Goal: Task Accomplishment & Management: Use online tool/utility

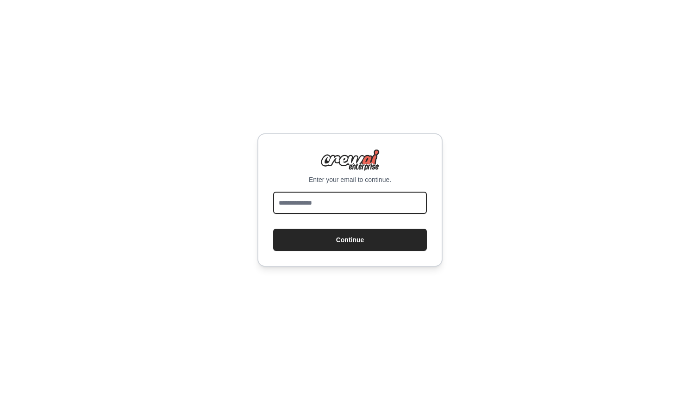
click at [299, 207] on input "email" at bounding box center [350, 203] width 154 height 22
type input "**********"
click at [350, 240] on button "Continue" at bounding box center [350, 240] width 154 height 22
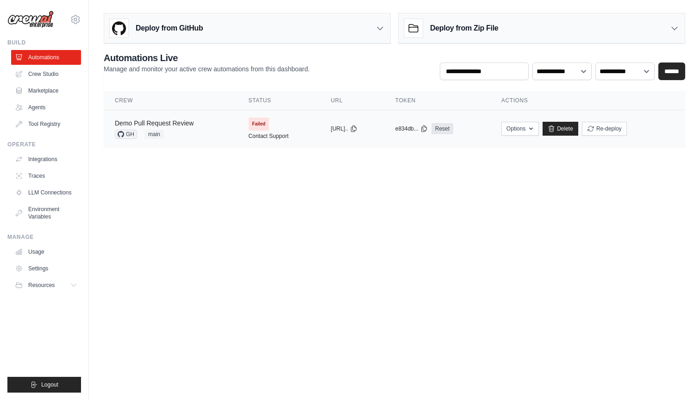
click at [162, 120] on link "Demo Pull Request Review" at bounding box center [154, 122] width 79 height 7
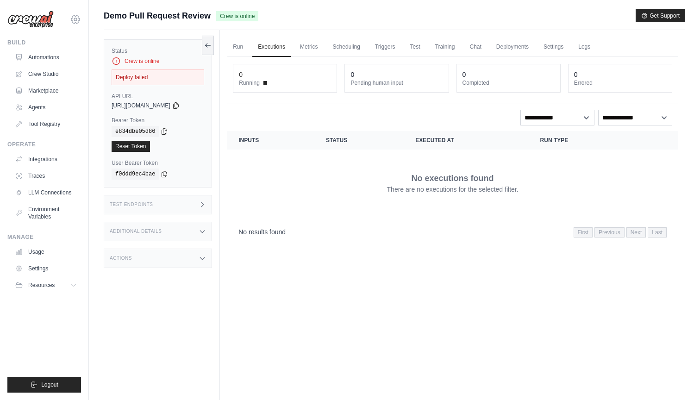
click at [73, 19] on icon at bounding box center [75, 19] width 11 height 11
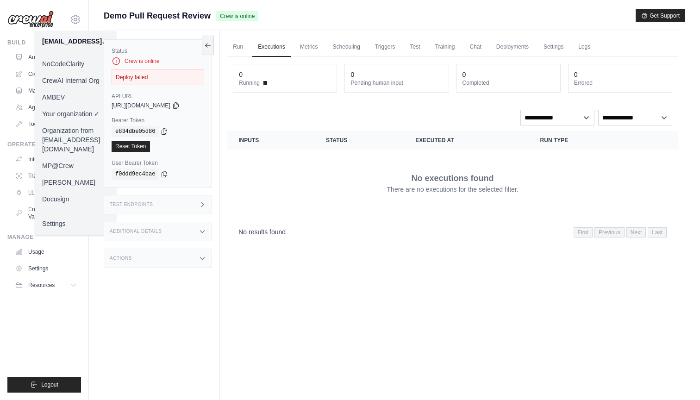
click at [77, 175] on link "[PERSON_NAME]" at bounding box center [75, 182] width 81 height 17
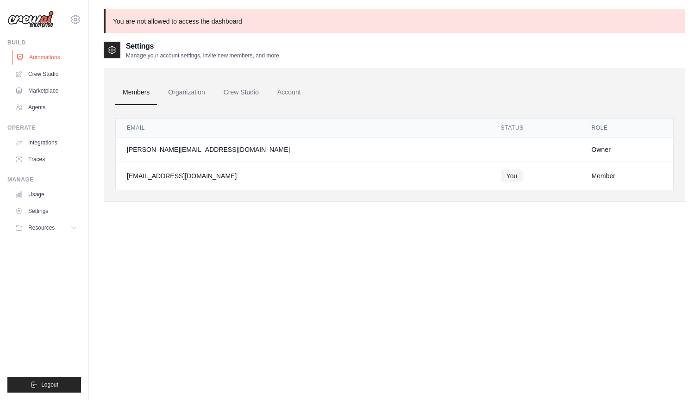
click at [61, 56] on link "Automations" at bounding box center [47, 57] width 70 height 15
click at [43, 56] on link "Automations" at bounding box center [47, 57] width 70 height 15
click at [76, 19] on icon at bounding box center [75, 19] width 11 height 11
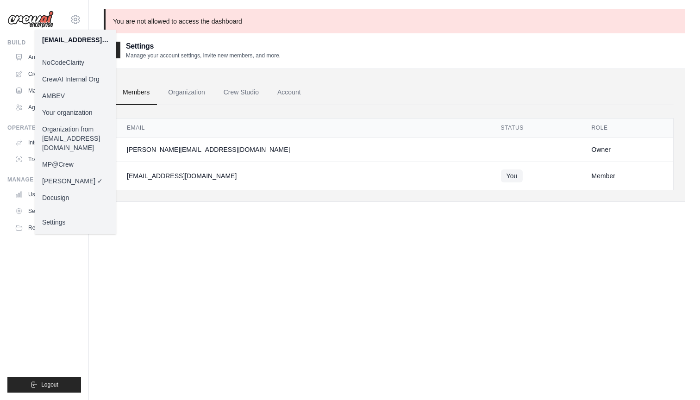
click at [75, 75] on link "CrewAI Internal Org" at bounding box center [75, 79] width 81 height 17
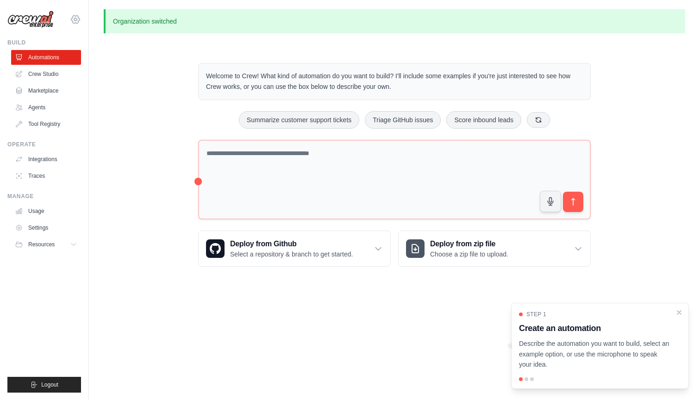
click at [73, 19] on icon at bounding box center [75, 19] width 11 height 11
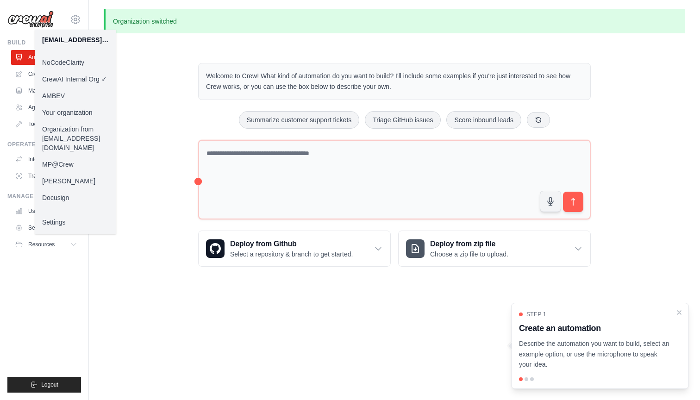
click at [77, 156] on link "MP@Crew" at bounding box center [75, 164] width 81 height 17
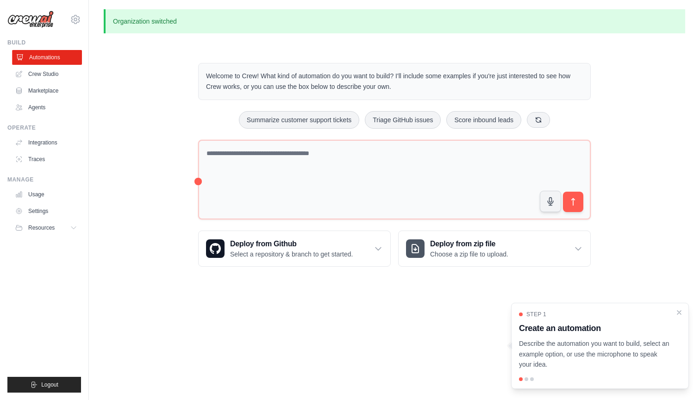
click at [62, 56] on link "Automations" at bounding box center [47, 57] width 70 height 15
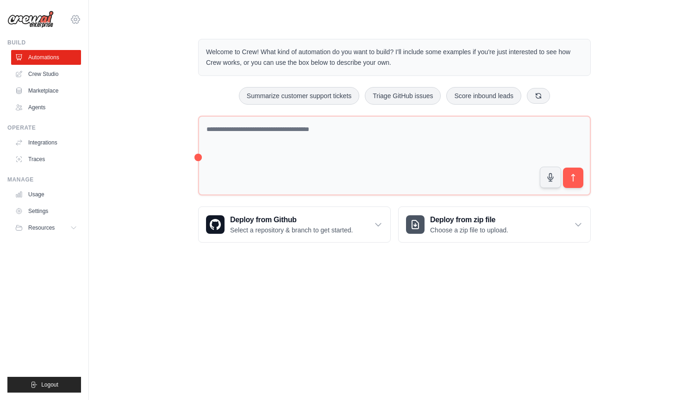
click at [77, 18] on icon at bounding box center [75, 19] width 11 height 11
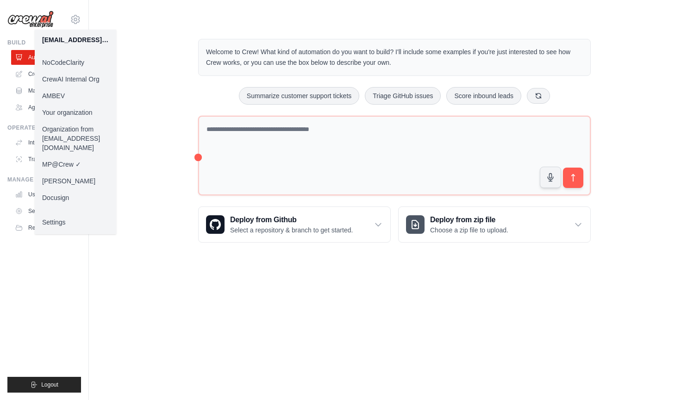
click at [78, 114] on link "Your organization" at bounding box center [75, 112] width 81 height 17
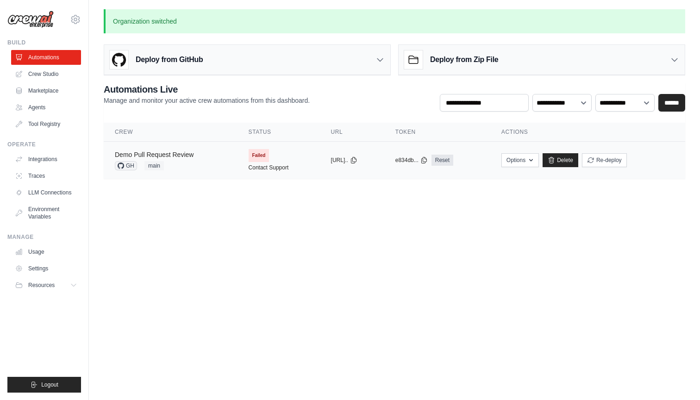
click at [149, 151] on link "Demo Pull Request Review" at bounding box center [154, 154] width 79 height 7
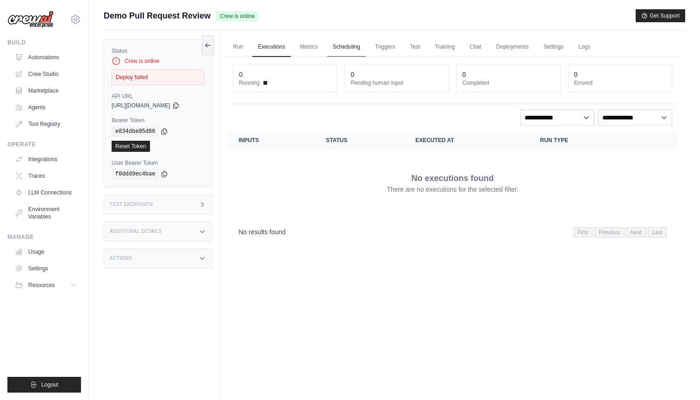
click at [339, 46] on link "Scheduling" at bounding box center [346, 46] width 38 height 19
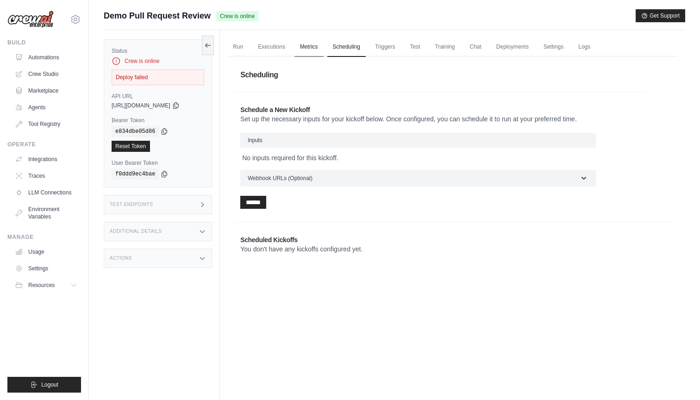
click at [303, 50] on link "Metrics" at bounding box center [308, 46] width 29 height 19
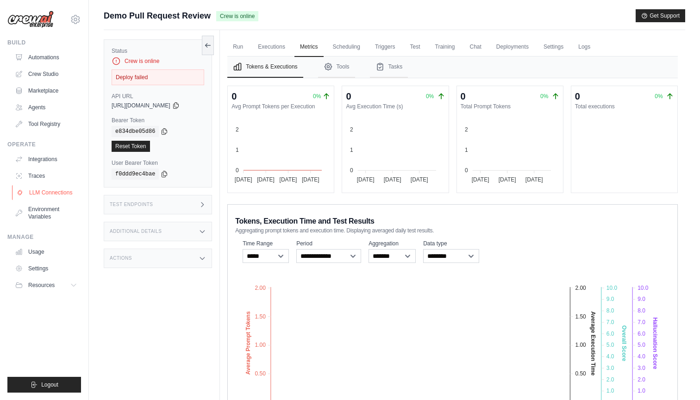
click at [42, 196] on link "LLM Connections" at bounding box center [47, 192] width 70 height 15
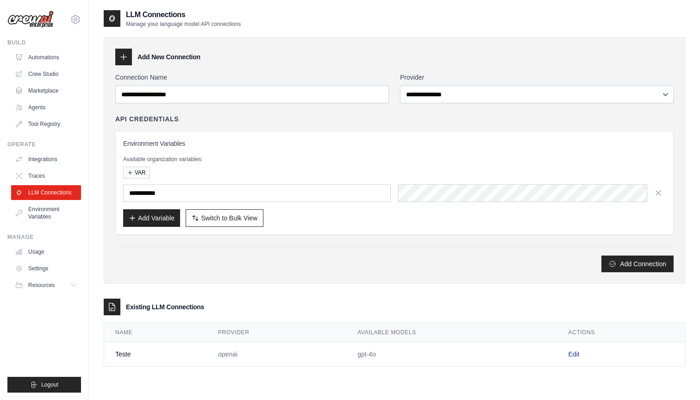
click at [575, 357] on link "Edit" at bounding box center [573, 353] width 11 height 7
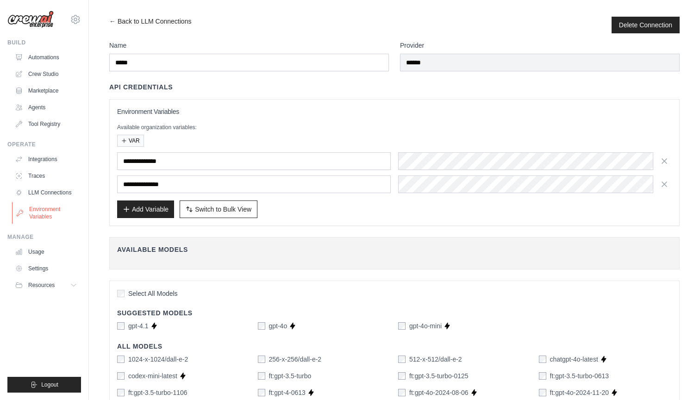
click at [38, 214] on link "Environment Variables" at bounding box center [47, 213] width 70 height 22
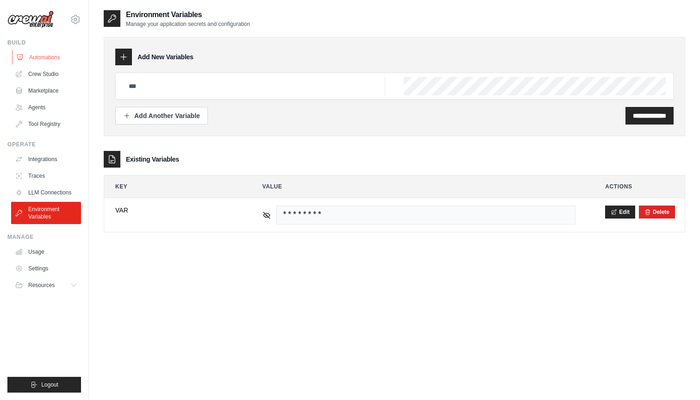
click at [29, 59] on link "Automations" at bounding box center [47, 57] width 70 height 15
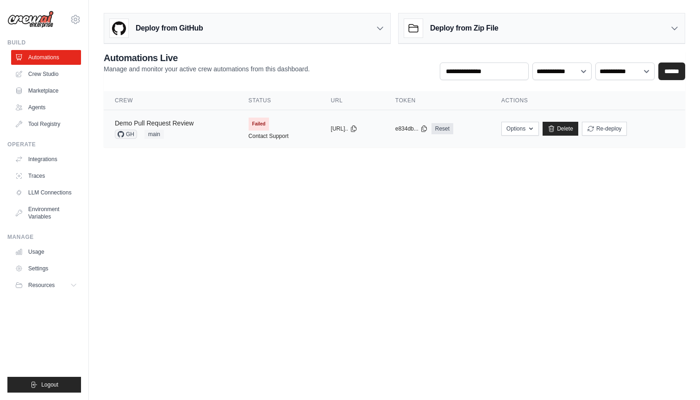
click at [186, 122] on link "Demo Pull Request Review" at bounding box center [154, 122] width 79 height 7
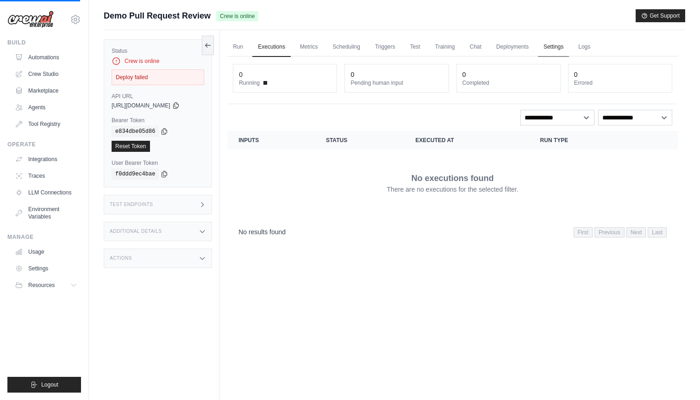
click at [556, 45] on link "Settings" at bounding box center [553, 46] width 31 height 19
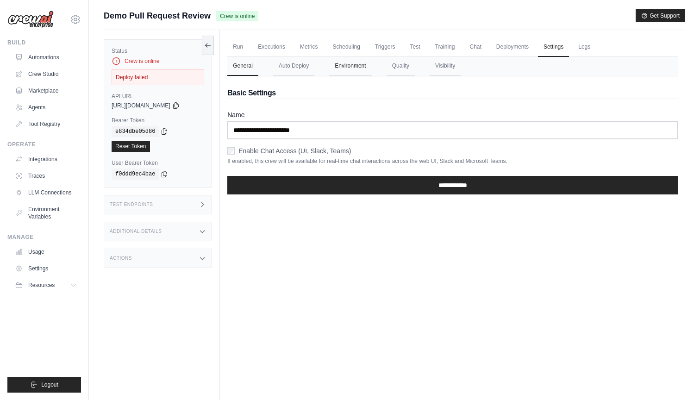
click at [344, 61] on button "Environment" at bounding box center [350, 65] width 42 height 19
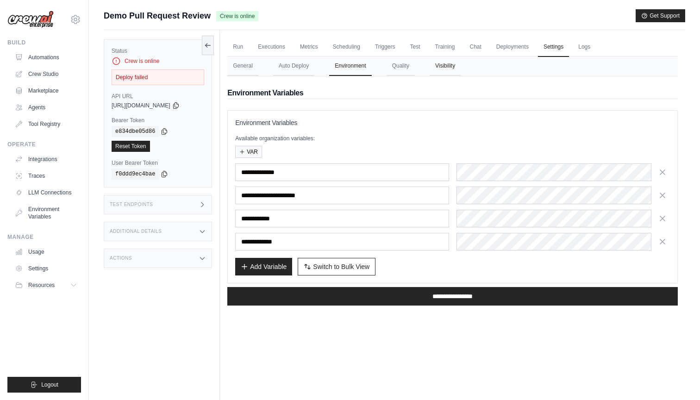
click at [440, 72] on button "Visibility" at bounding box center [444, 65] width 31 height 19
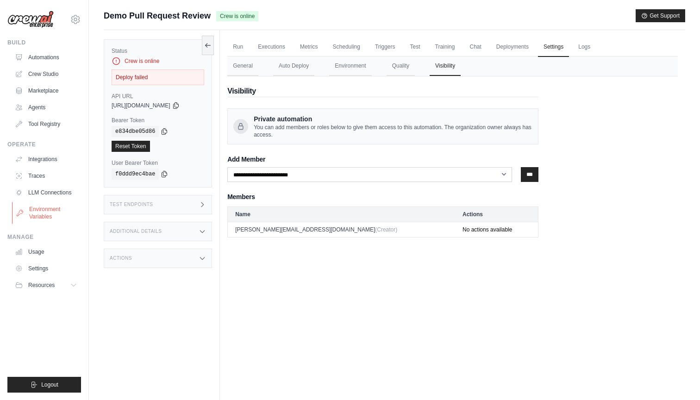
click at [47, 212] on link "Environment Variables" at bounding box center [47, 213] width 70 height 22
